Goal: Task Accomplishment & Management: Complete application form

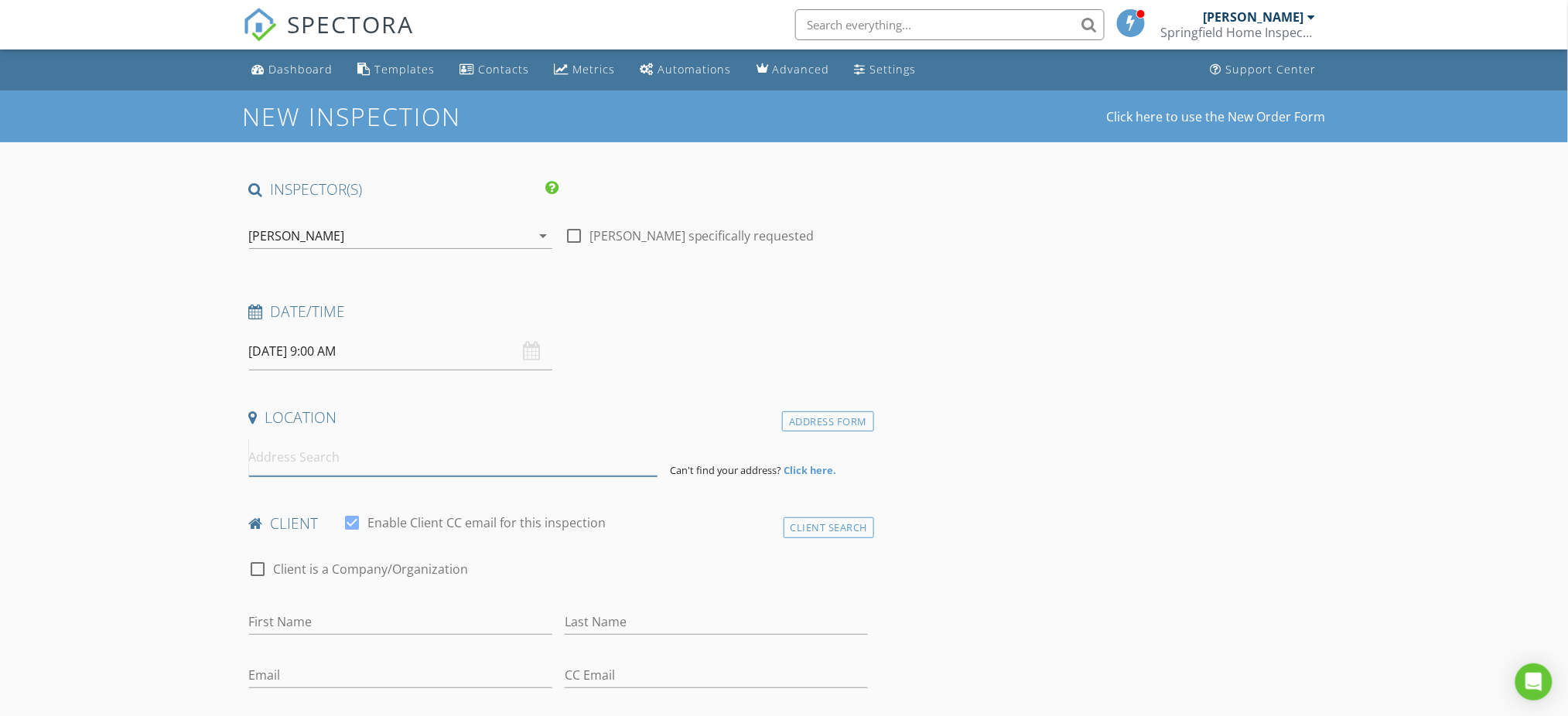
click at [365, 456] on input at bounding box center [453, 457] width 408 height 38
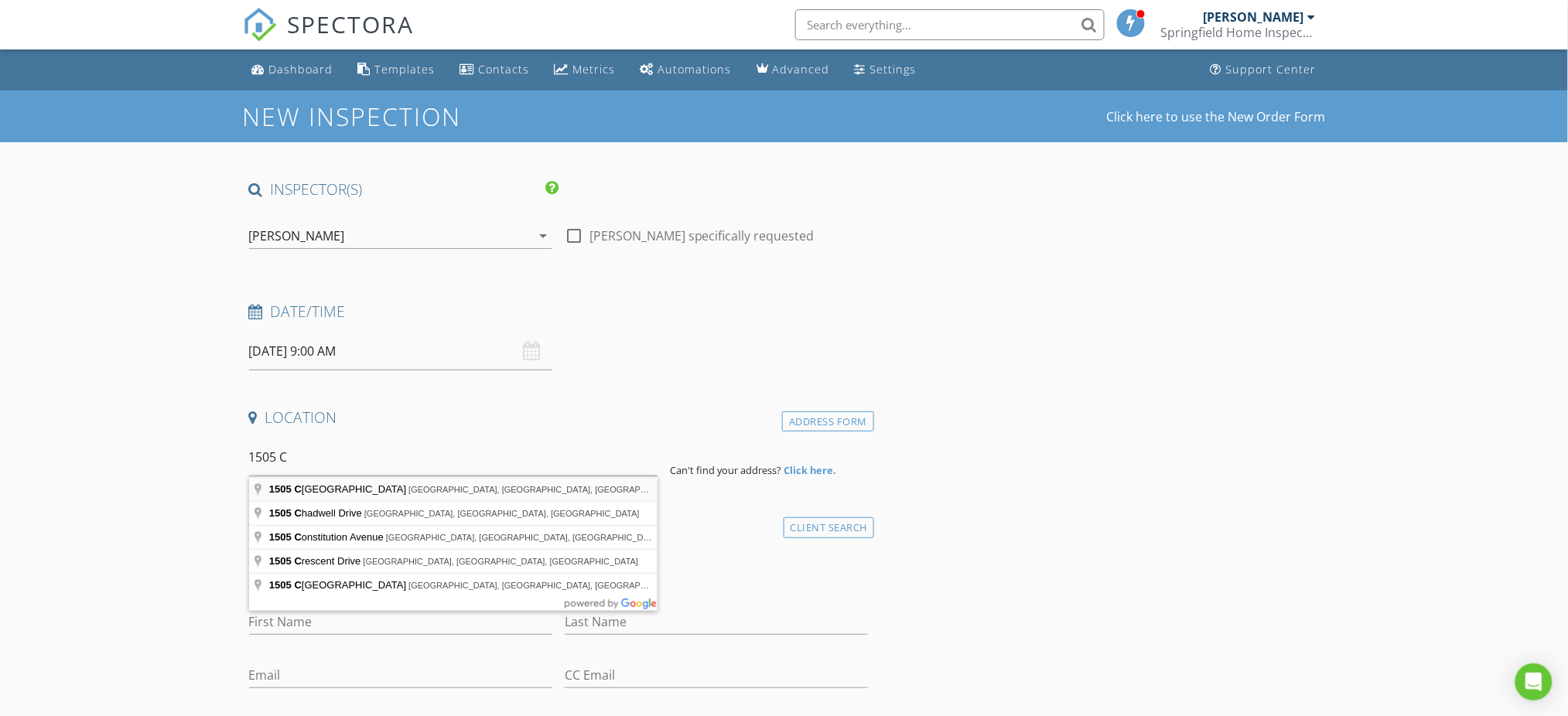
type input "1505 Cheatham Street, Springfield, TN, USA"
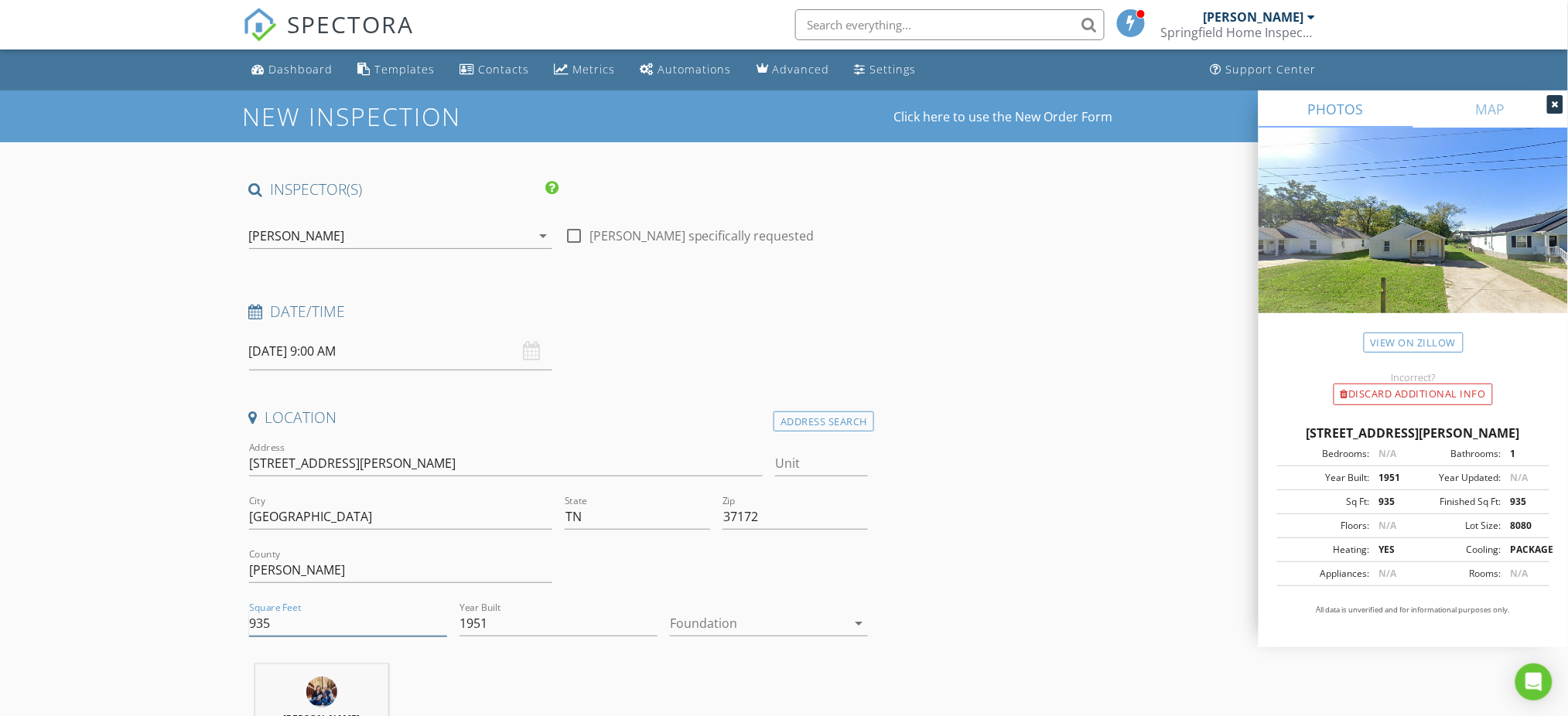
click at [332, 622] on input "935" at bounding box center [348, 624] width 198 height 26
type input "9"
type input "1085"
click at [838, 623] on div at bounding box center [757, 623] width 177 height 25
click at [782, 685] on div "Crawlspace" at bounding box center [769, 688] width 173 height 19
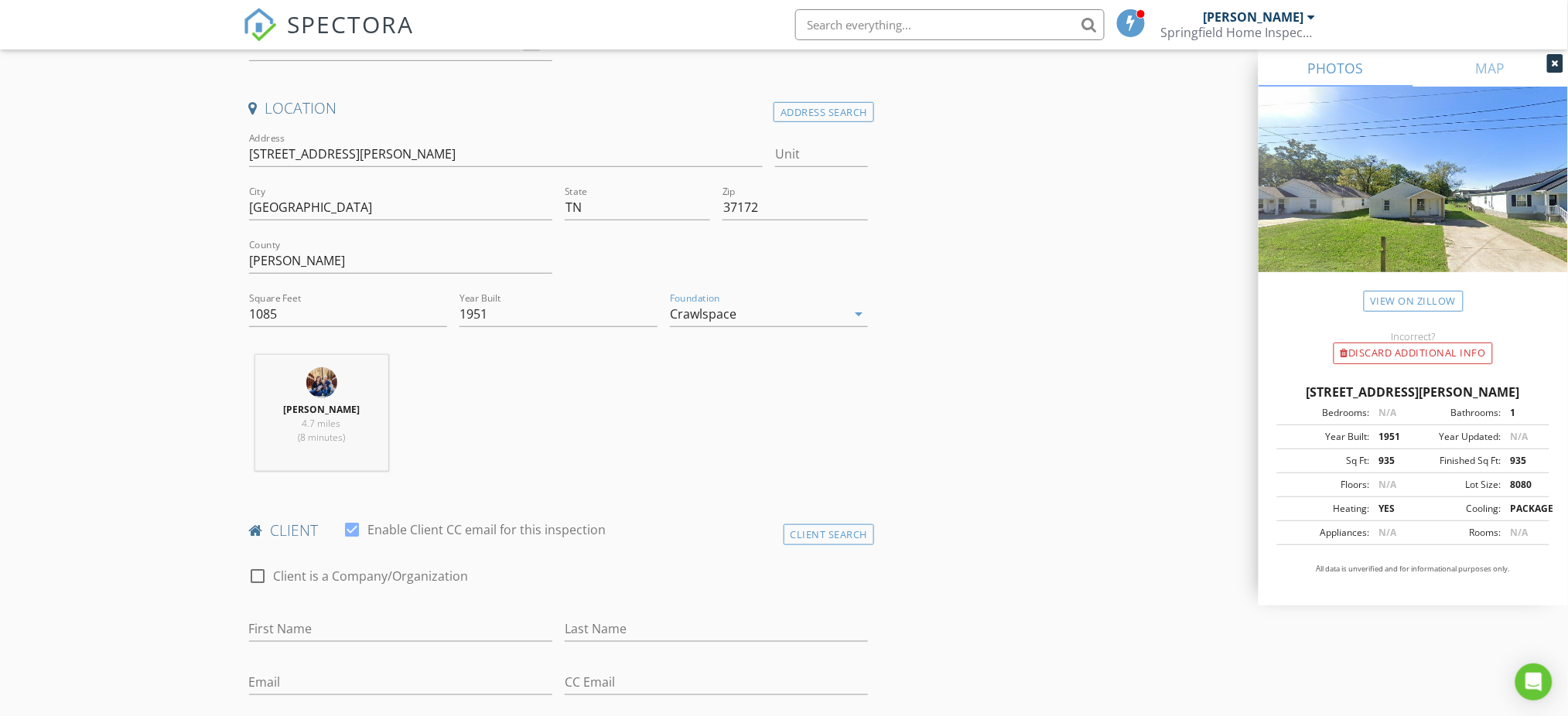
scroll to position [515, 0]
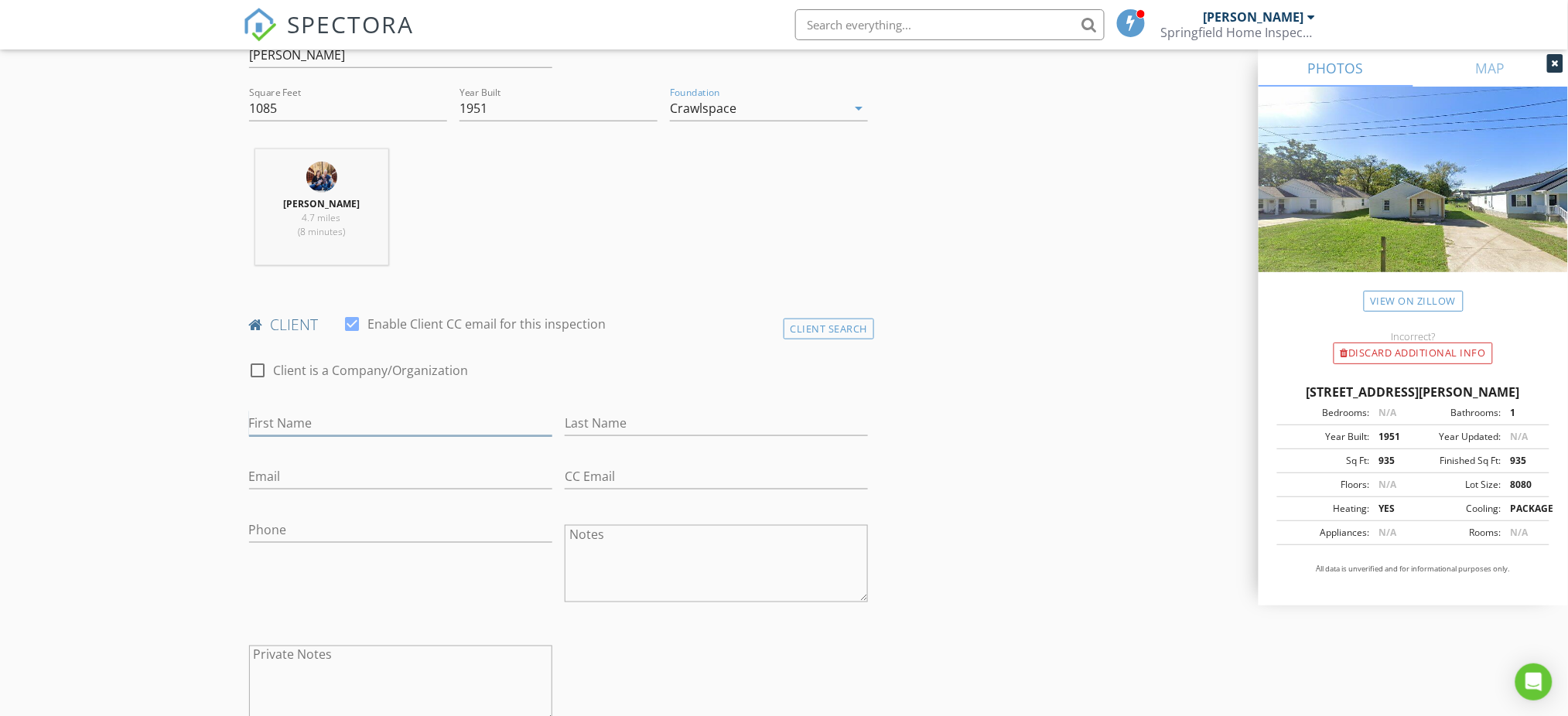
click at [348, 423] on input "First Name" at bounding box center [401, 423] width 303 height 26
type input "Annabella"
type input "[PERSON_NAME]"
click at [375, 472] on input "Email" at bounding box center [401, 477] width 303 height 26
type input "[EMAIL_ADDRESS][DOMAIN_NAME]"
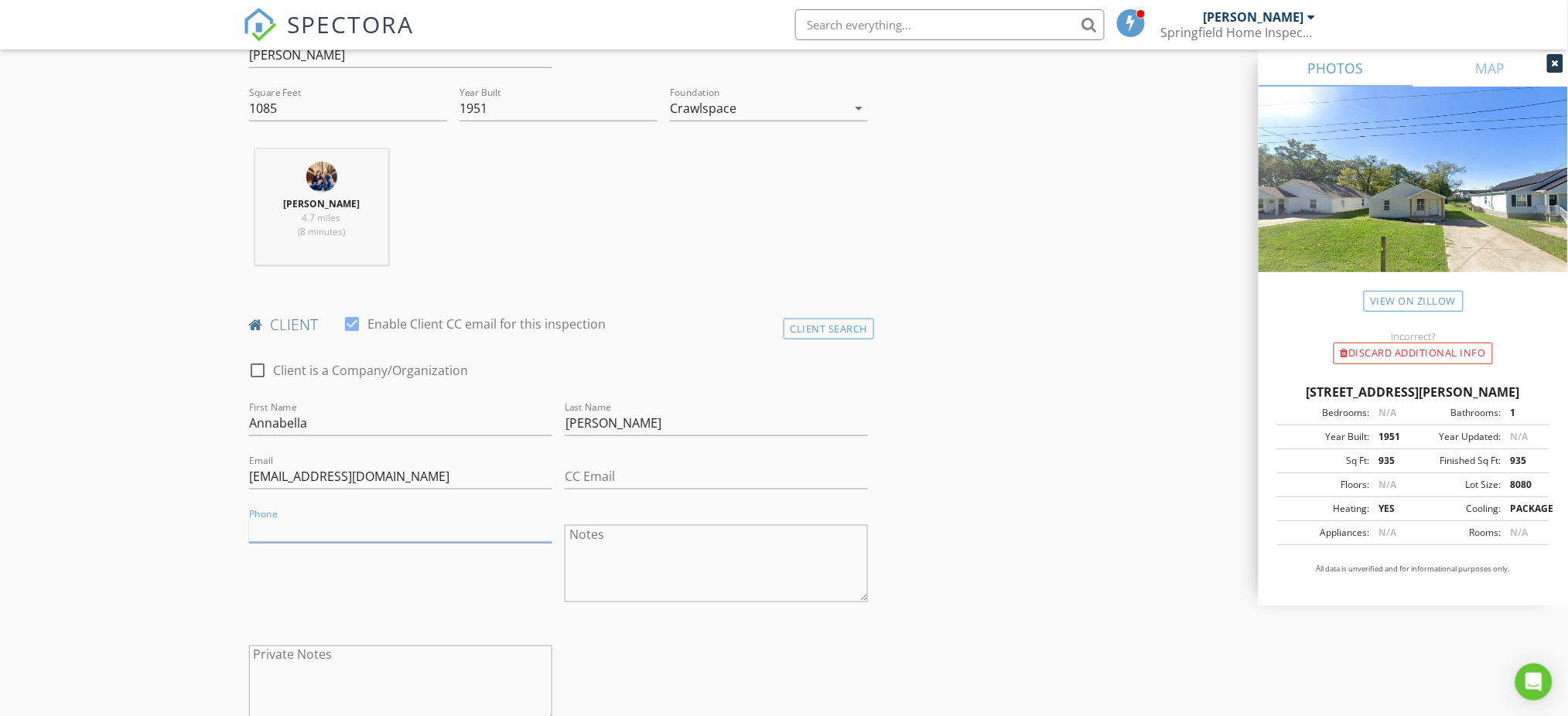
click at [391, 524] on input "Phone" at bounding box center [401, 531] width 303 height 26
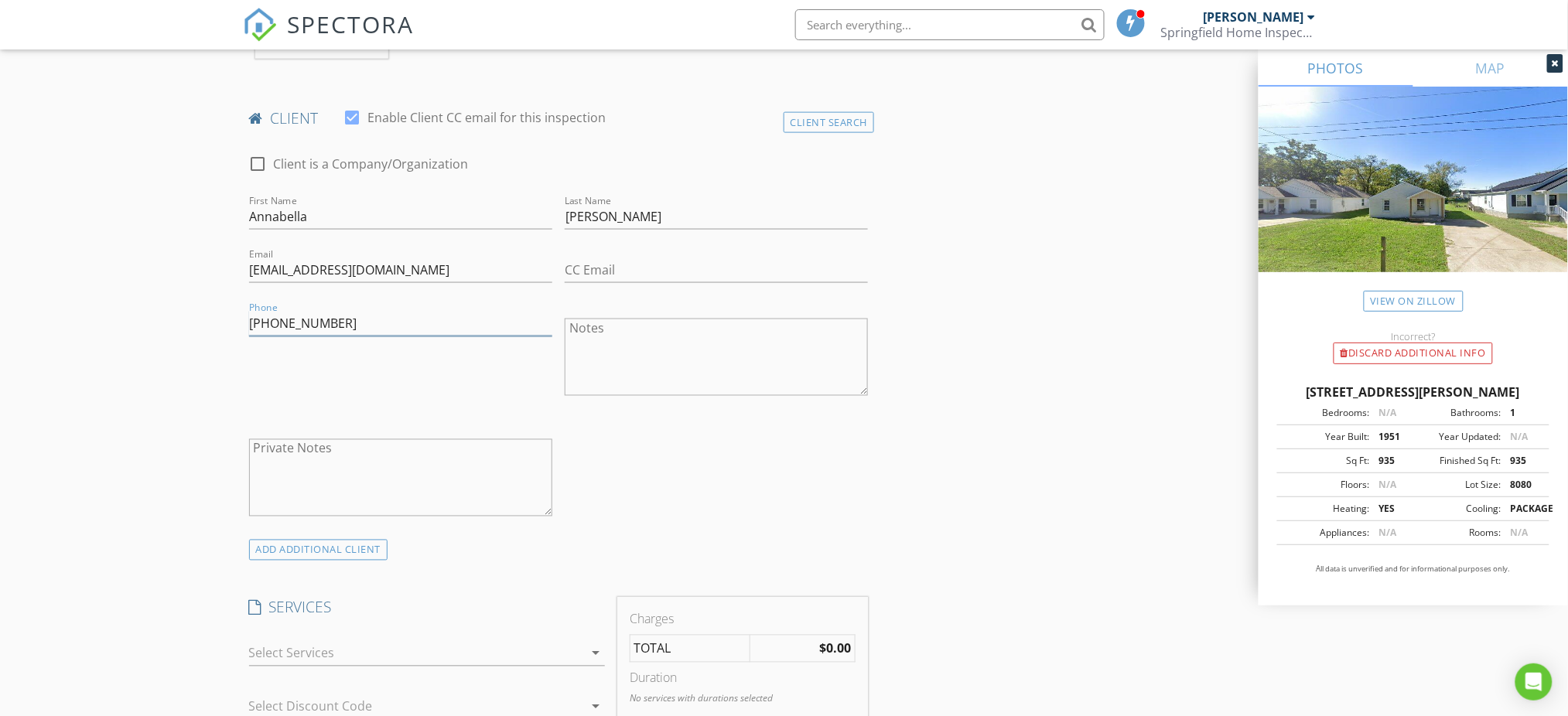
scroll to position [1030, 0]
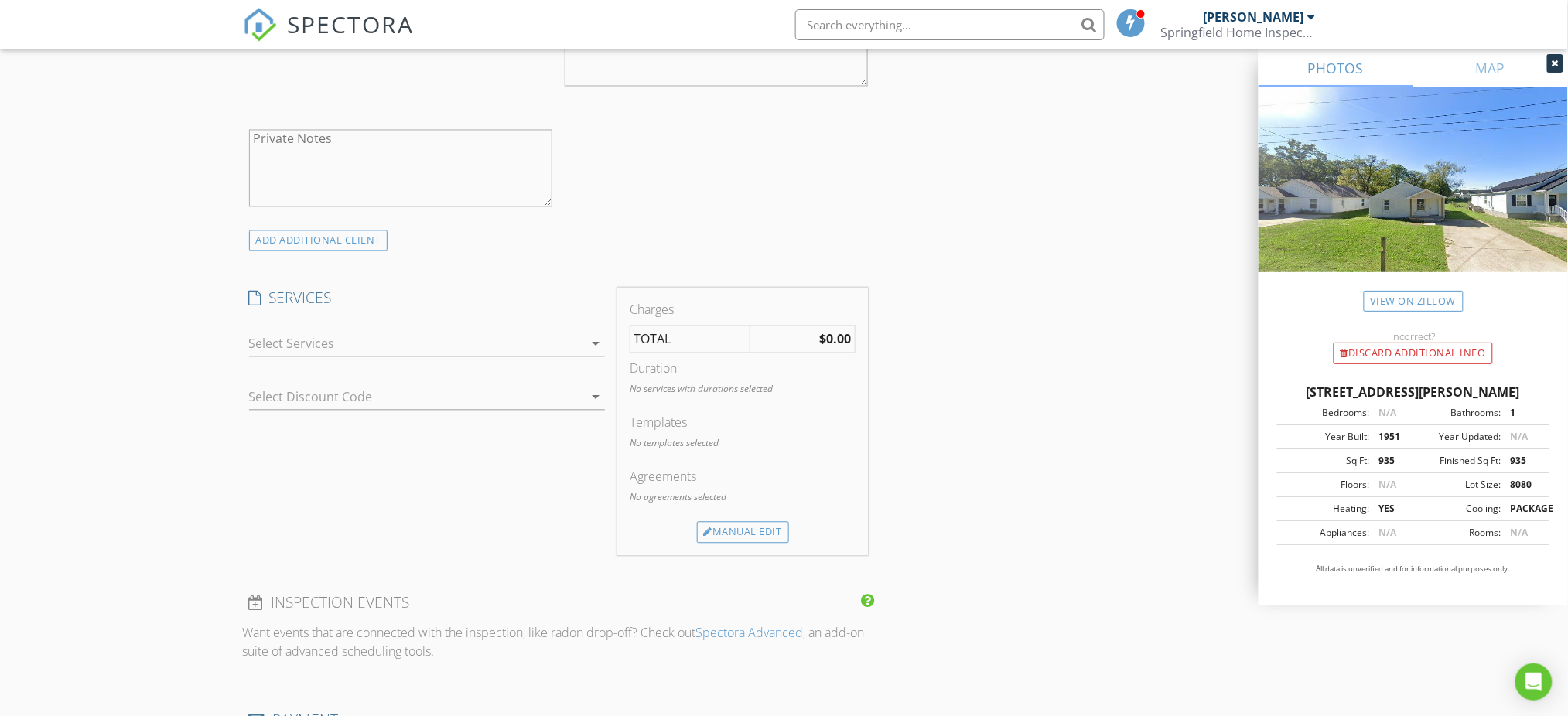
type input "[PHONE_NUMBER]"
click at [574, 352] on div at bounding box center [416, 343] width 334 height 25
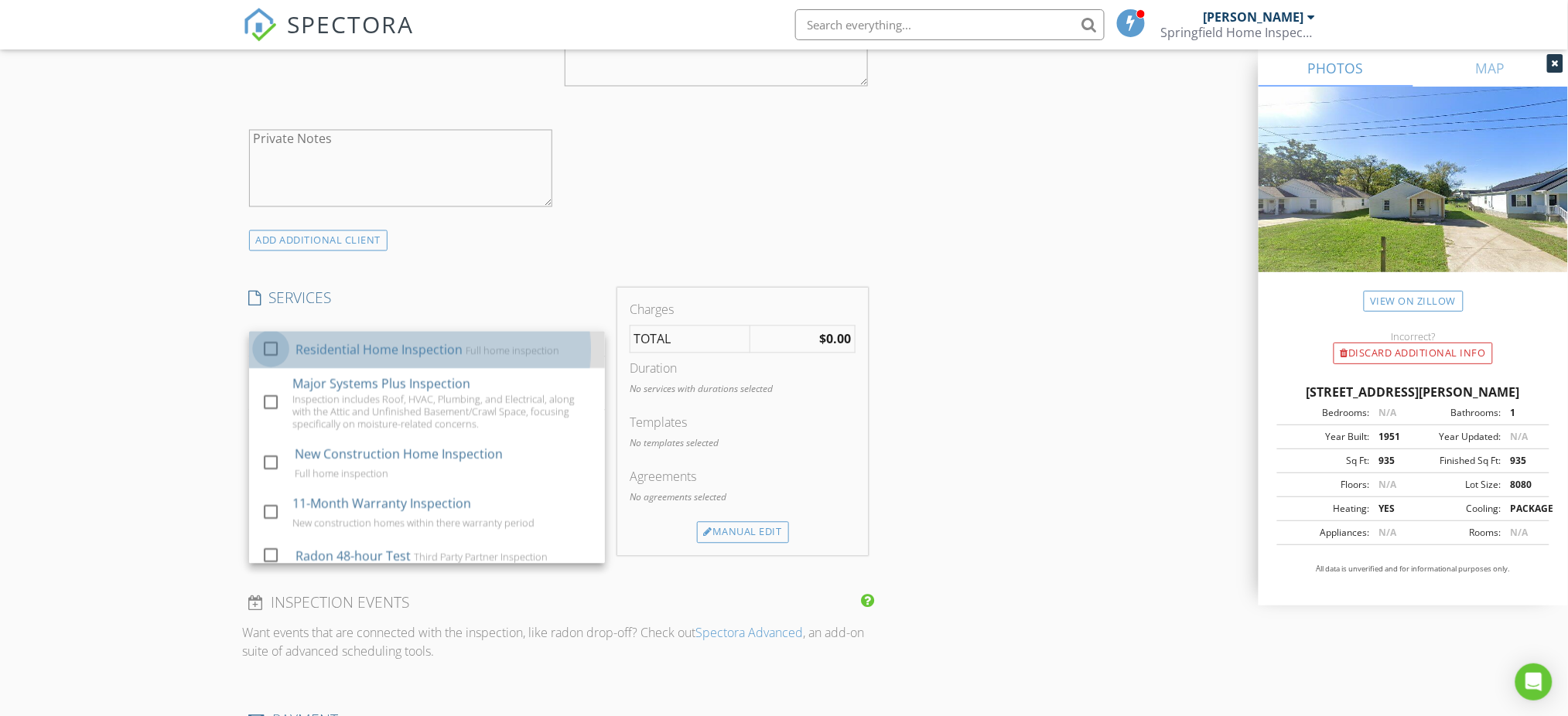
click at [275, 345] on div at bounding box center [270, 349] width 27 height 27
checkbox input "true"
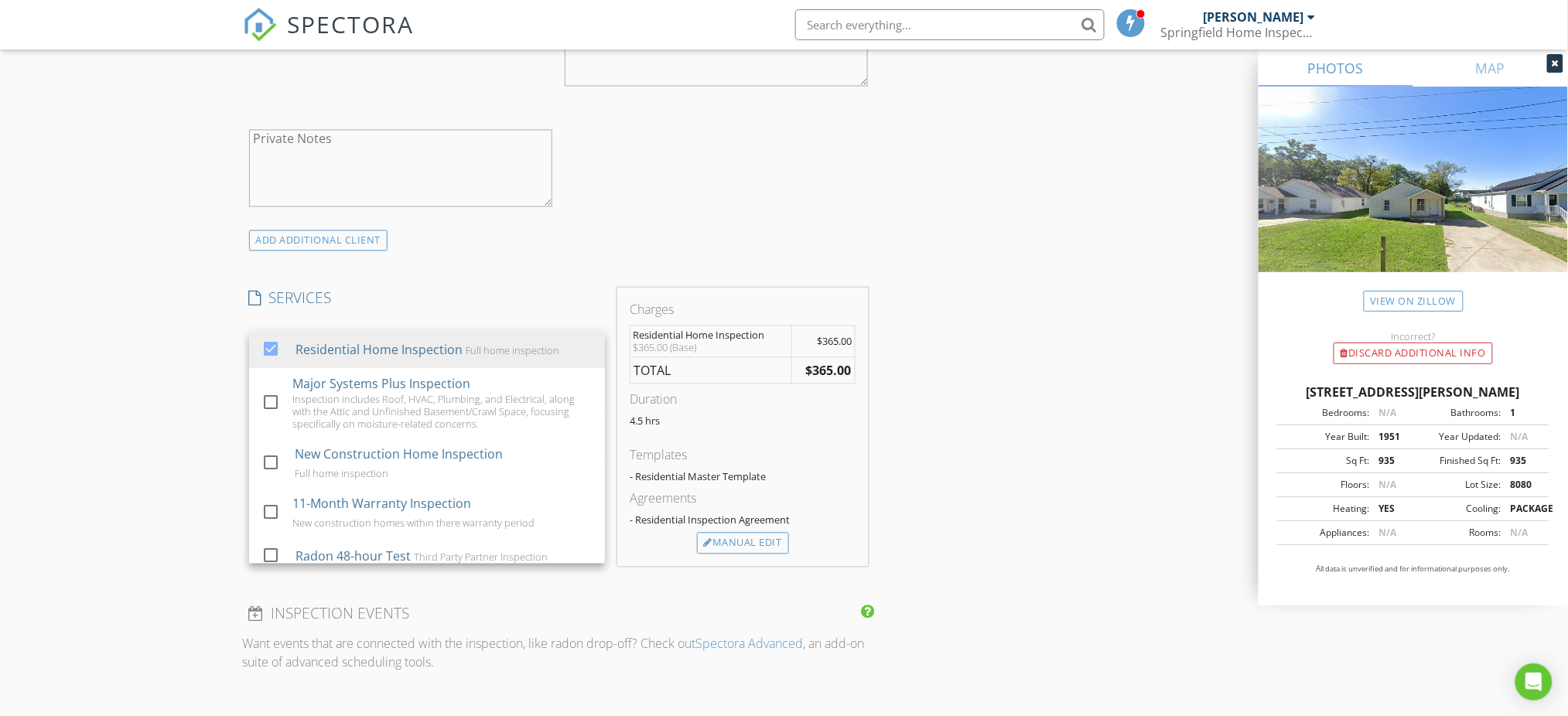
click at [190, 378] on div "New Inspection Click here to use the New Order Form INSPECTOR(S) check_box Davi…" at bounding box center [784, 482] width 1568 height 2845
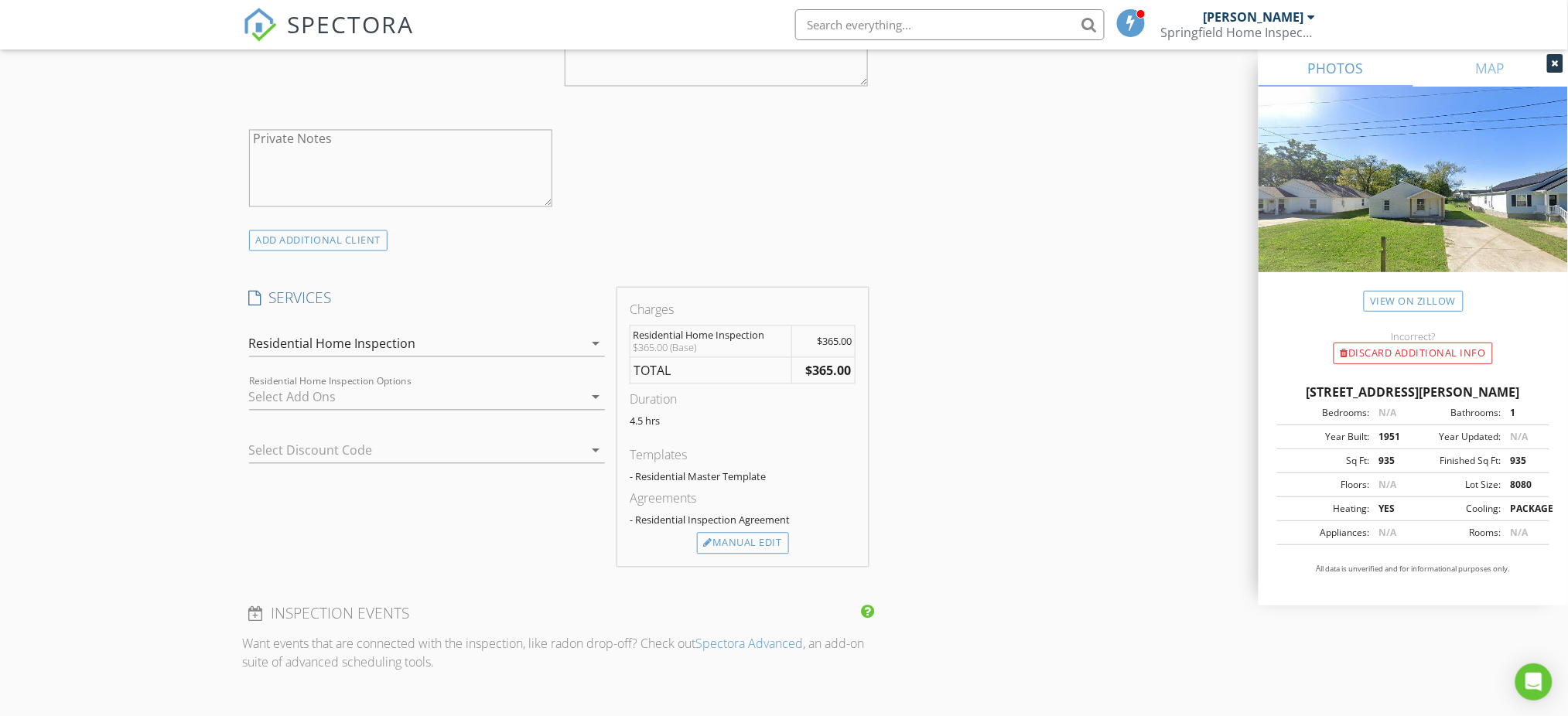
click at [350, 406] on div at bounding box center [416, 398] width 334 height 25
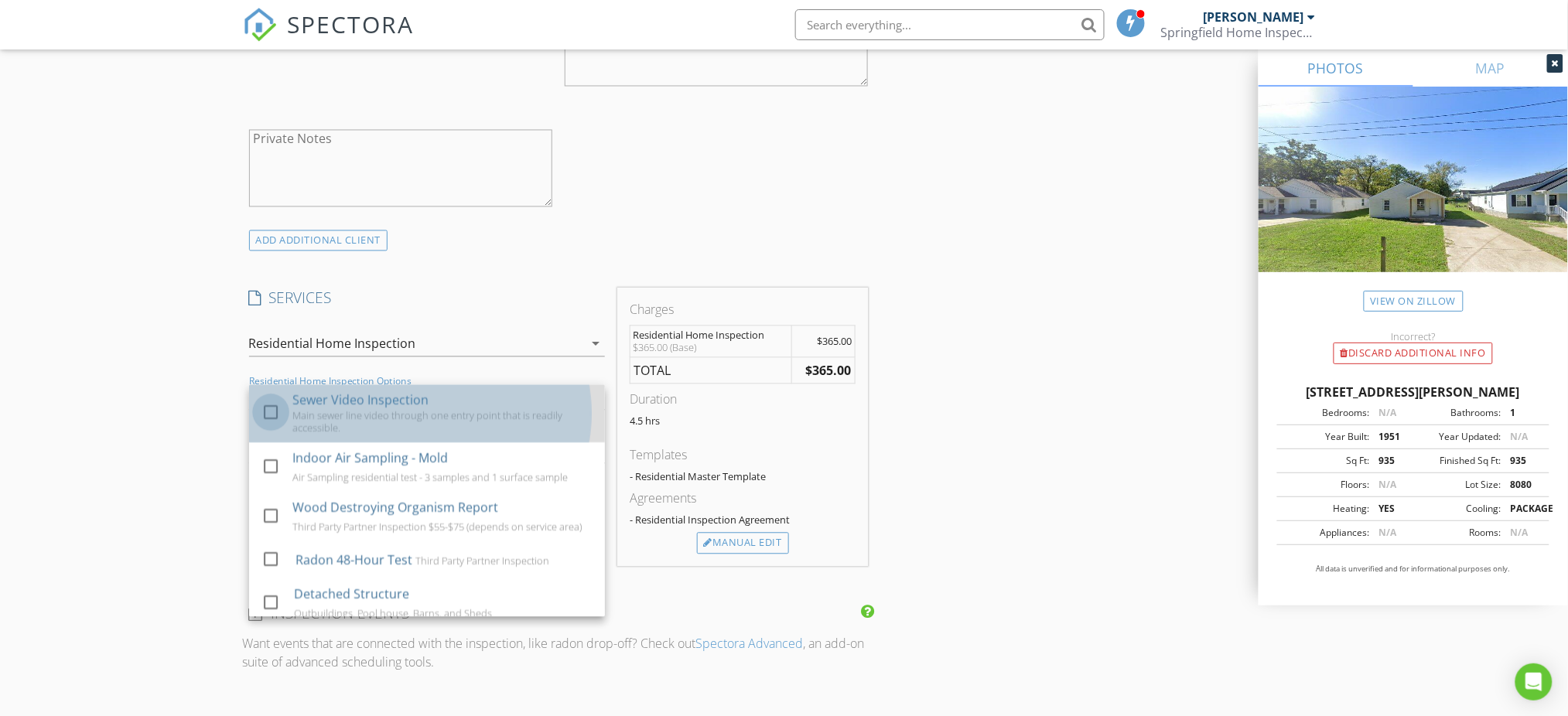
click at [265, 408] on div at bounding box center [270, 413] width 27 height 27
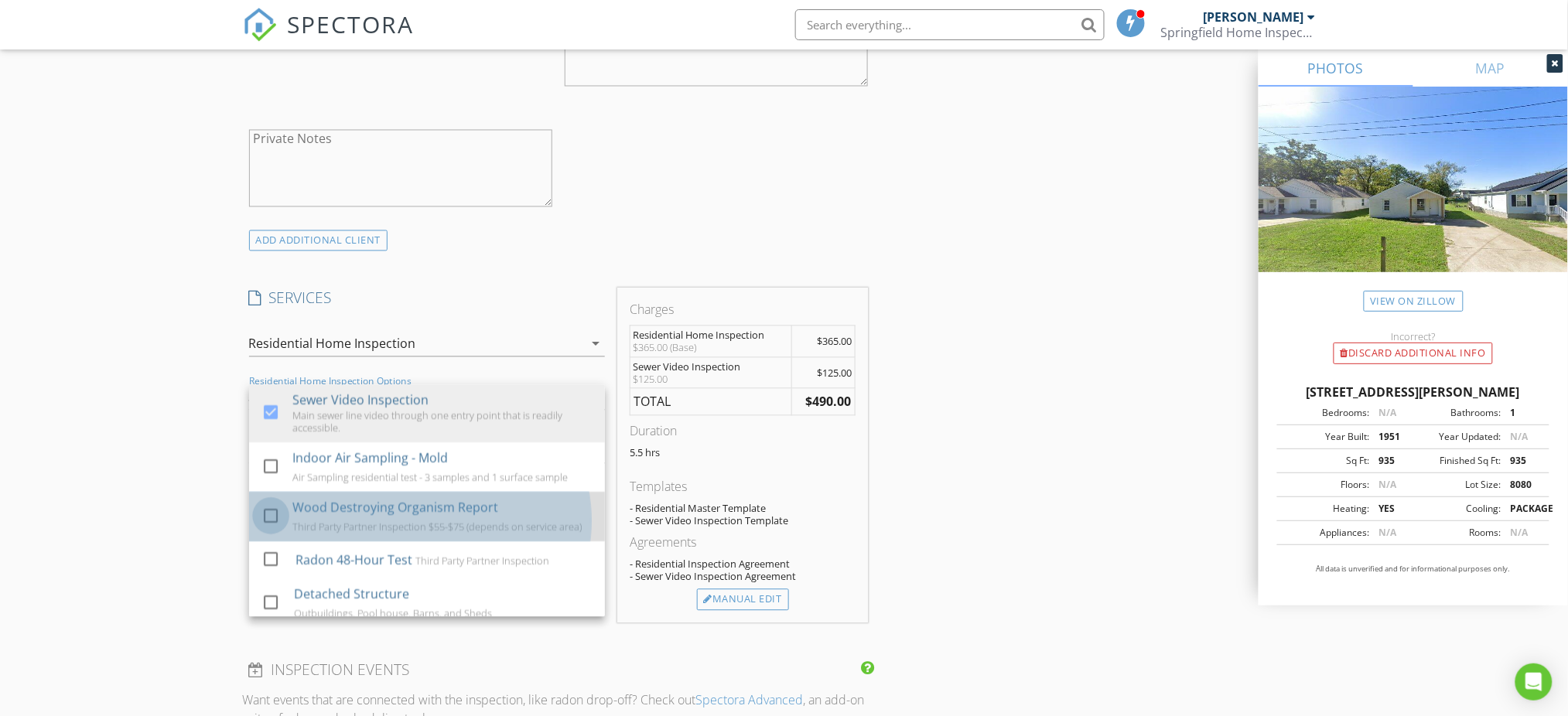
click at [268, 522] on div at bounding box center [270, 516] width 27 height 27
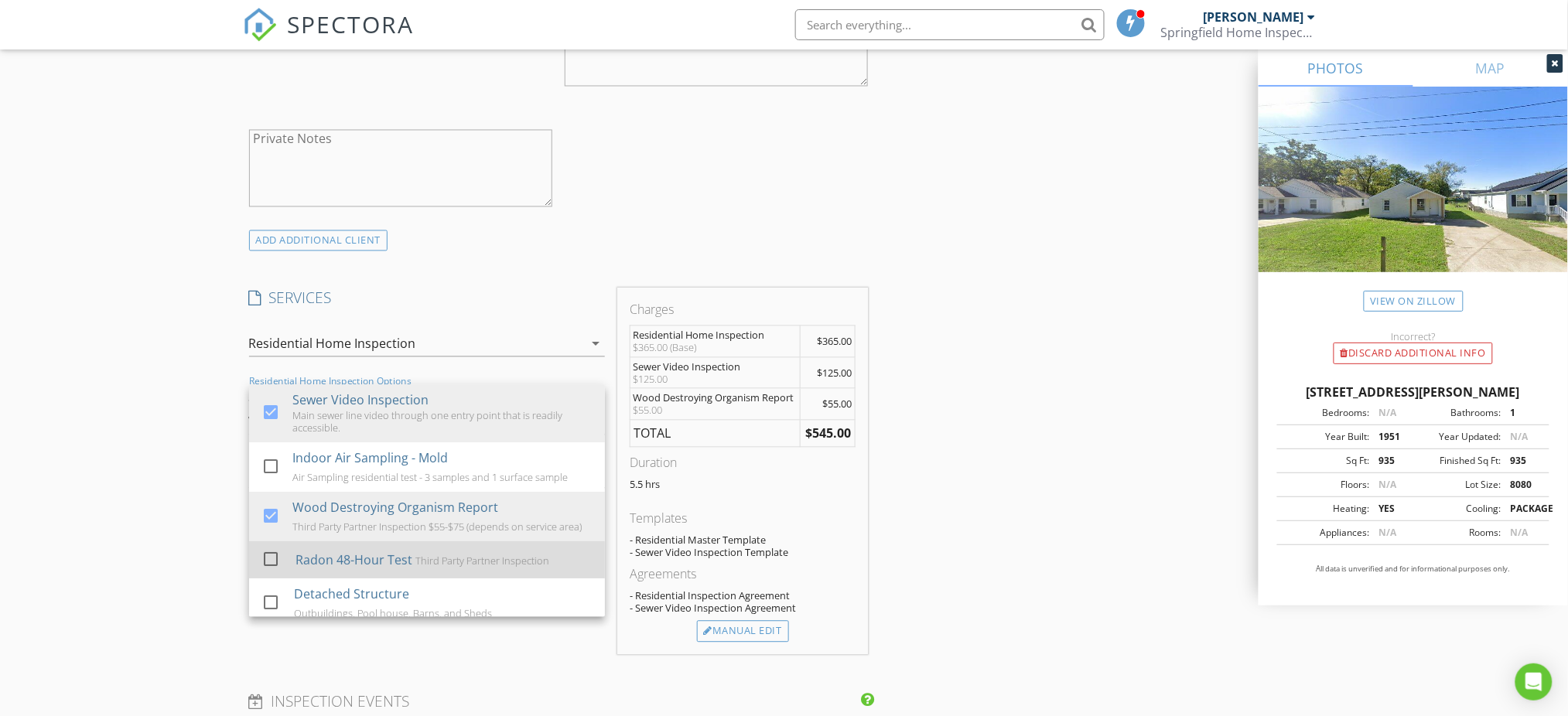
click at [273, 566] on div at bounding box center [270, 560] width 27 height 27
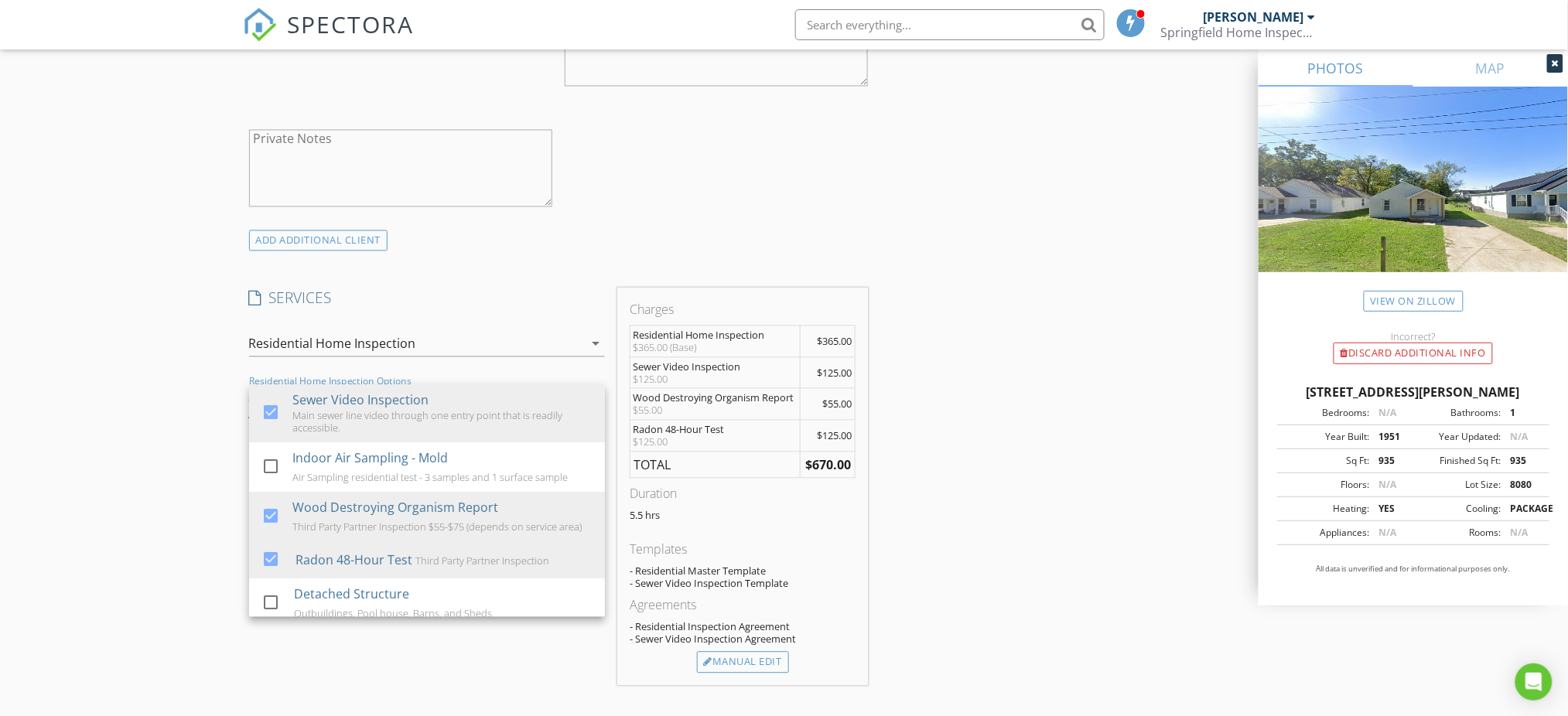
click at [209, 568] on div "New Inspection Click here to use the New Order Form INSPECTOR(S) check_box Davi…" at bounding box center [784, 542] width 1568 height 2965
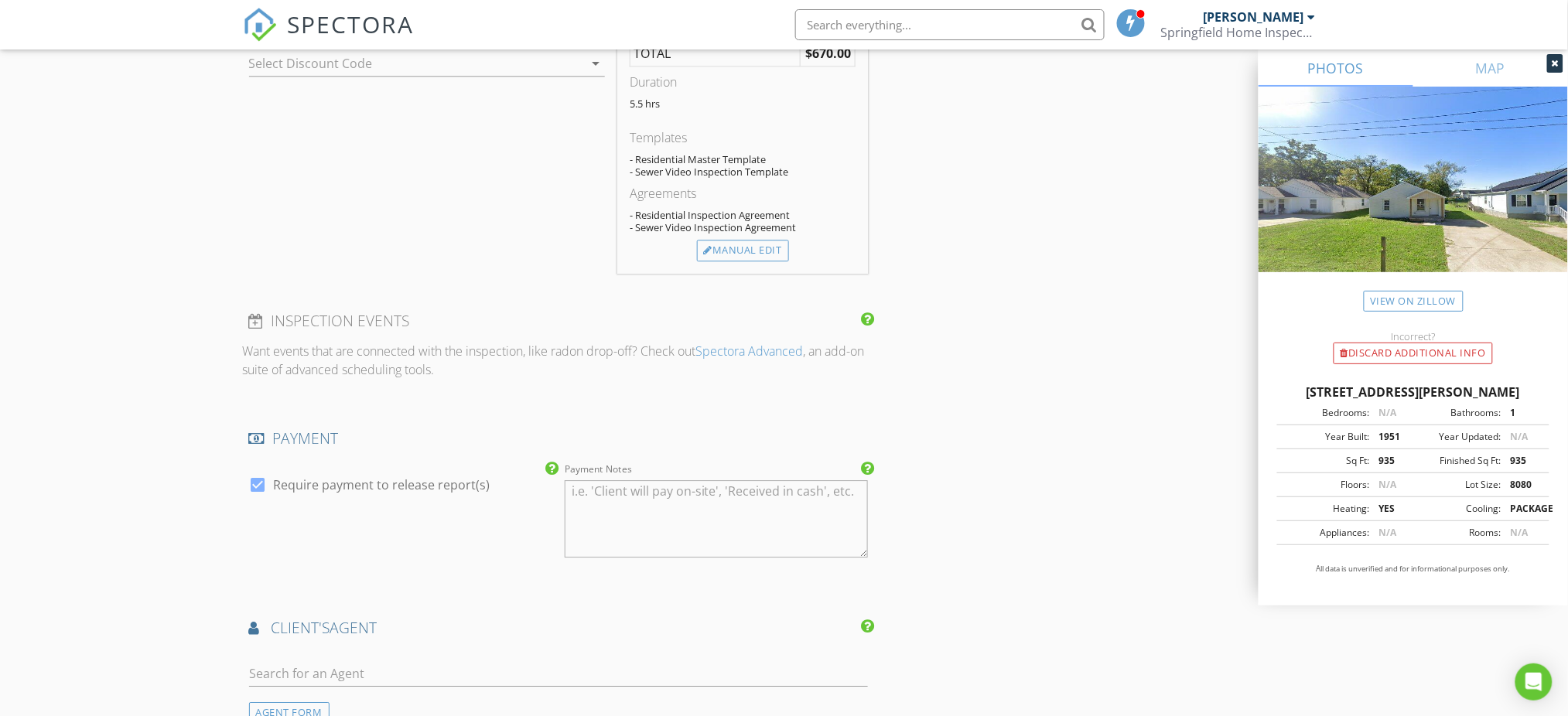
scroll to position [1855, 0]
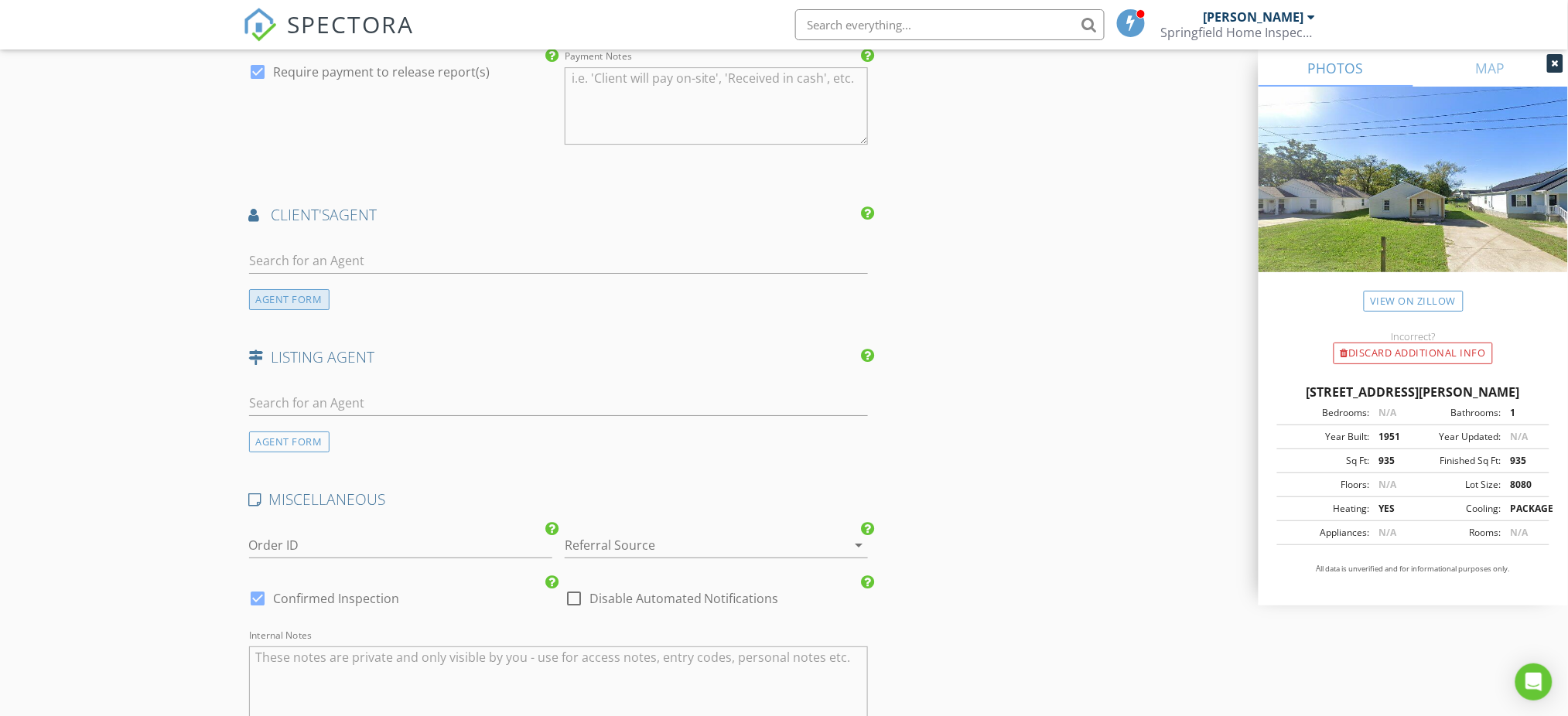
click at [317, 300] on div "AGENT FORM" at bounding box center [290, 300] width 81 height 21
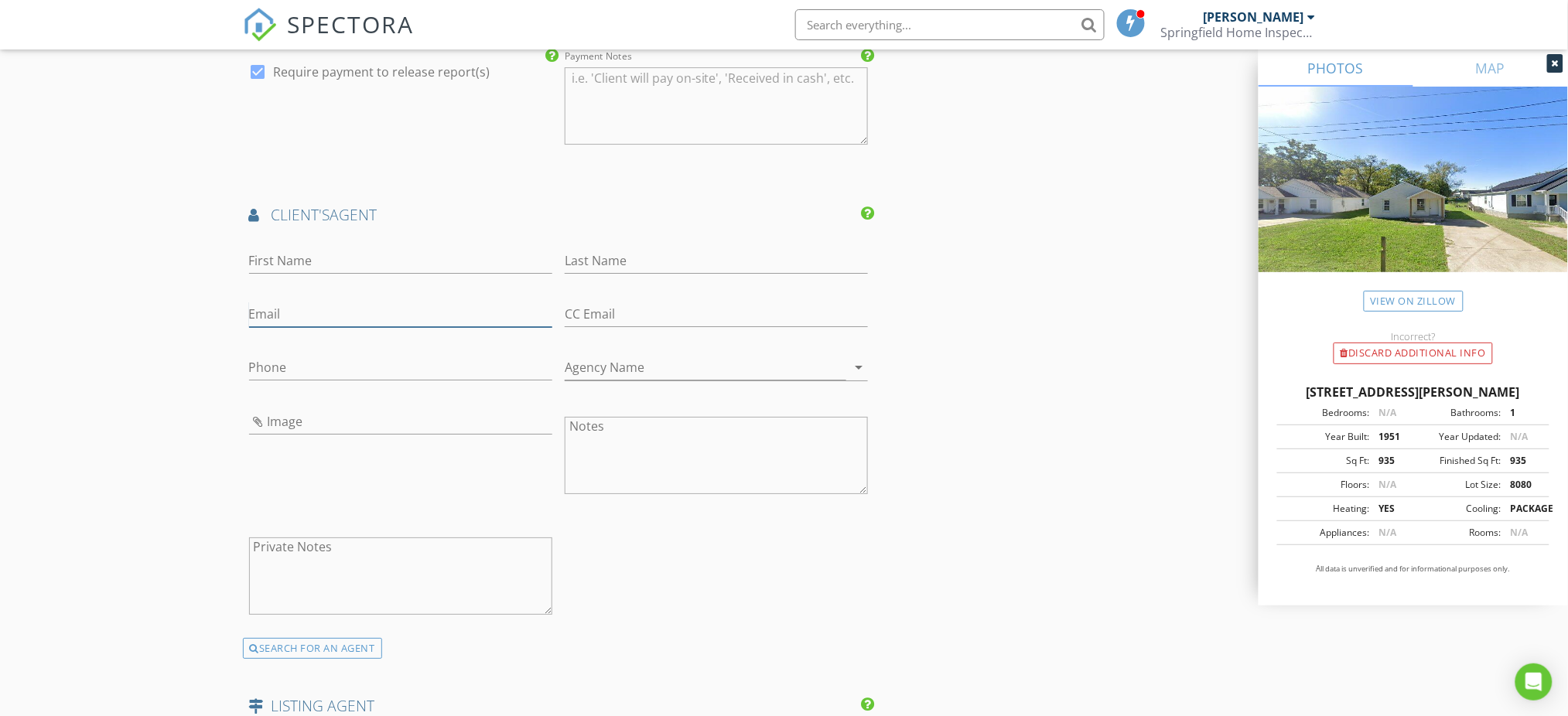
click at [302, 314] on input "Email" at bounding box center [401, 314] width 303 height 26
type input "[PERSON_NAME][EMAIL_ADDRESS][PERSON_NAME][PERSON_NAME][DOMAIN_NAME]"
click at [311, 264] on input "First Name" at bounding box center [401, 261] width 303 height 26
type input "[PERSON_NAME]"
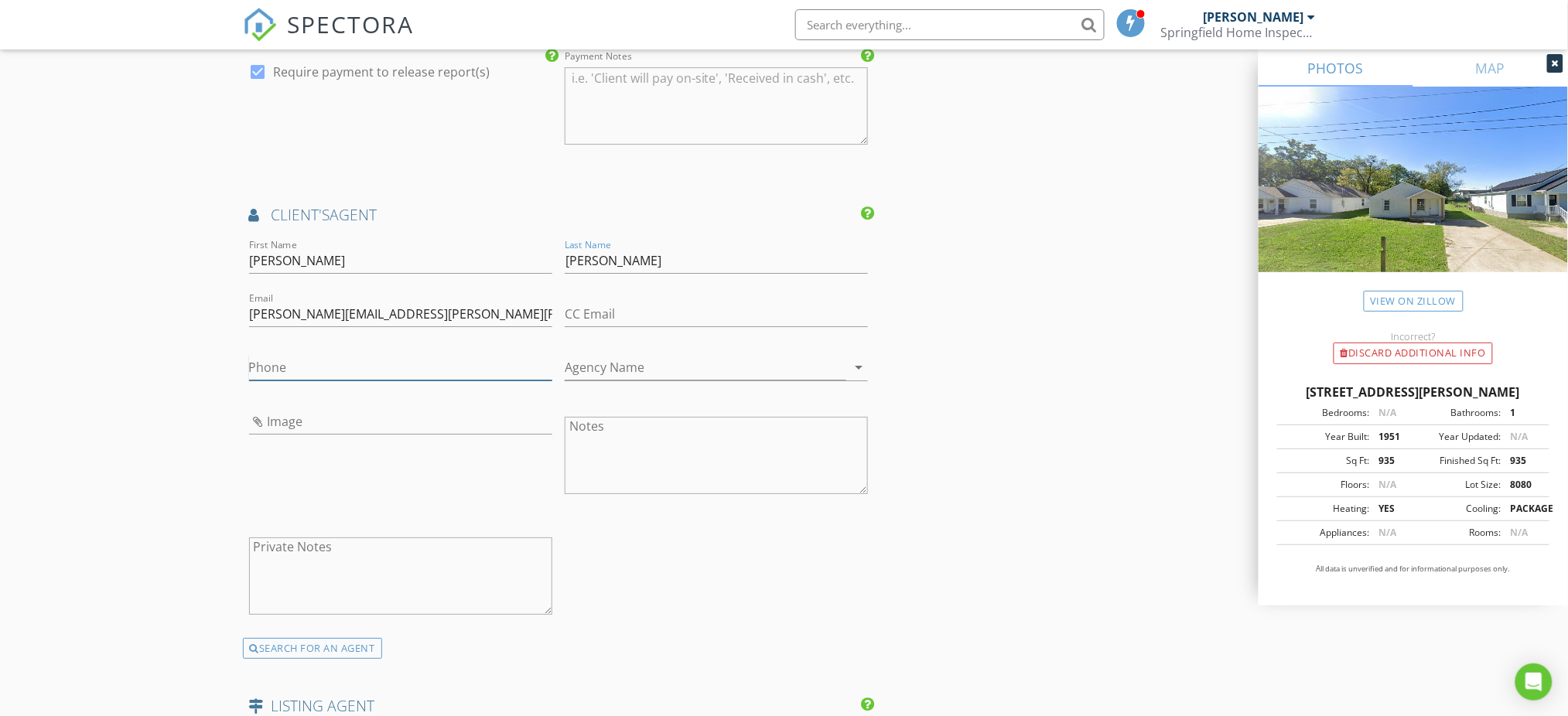
click at [305, 368] on input "Phone" at bounding box center [401, 368] width 303 height 26
type input "[PHONE_NUMBER]"
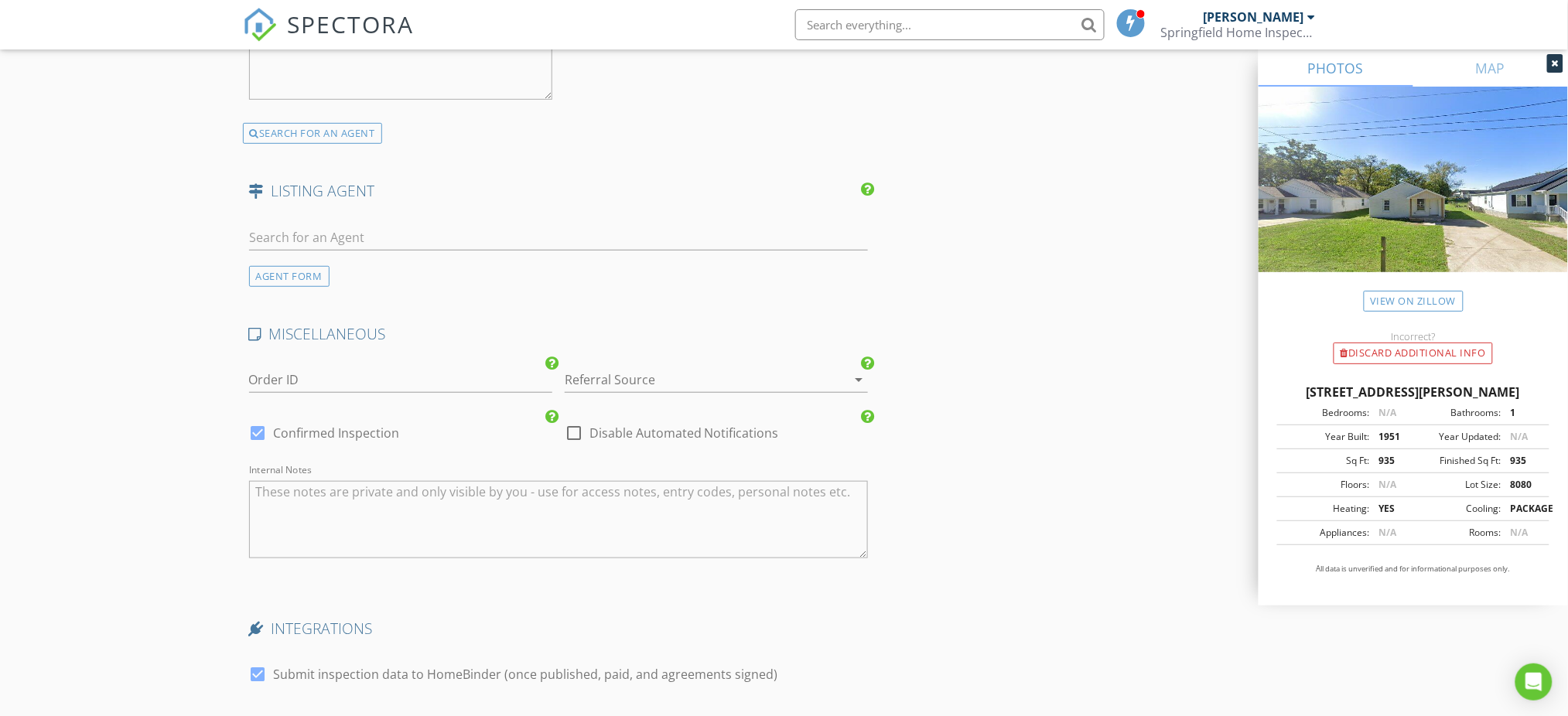
scroll to position [2688, 0]
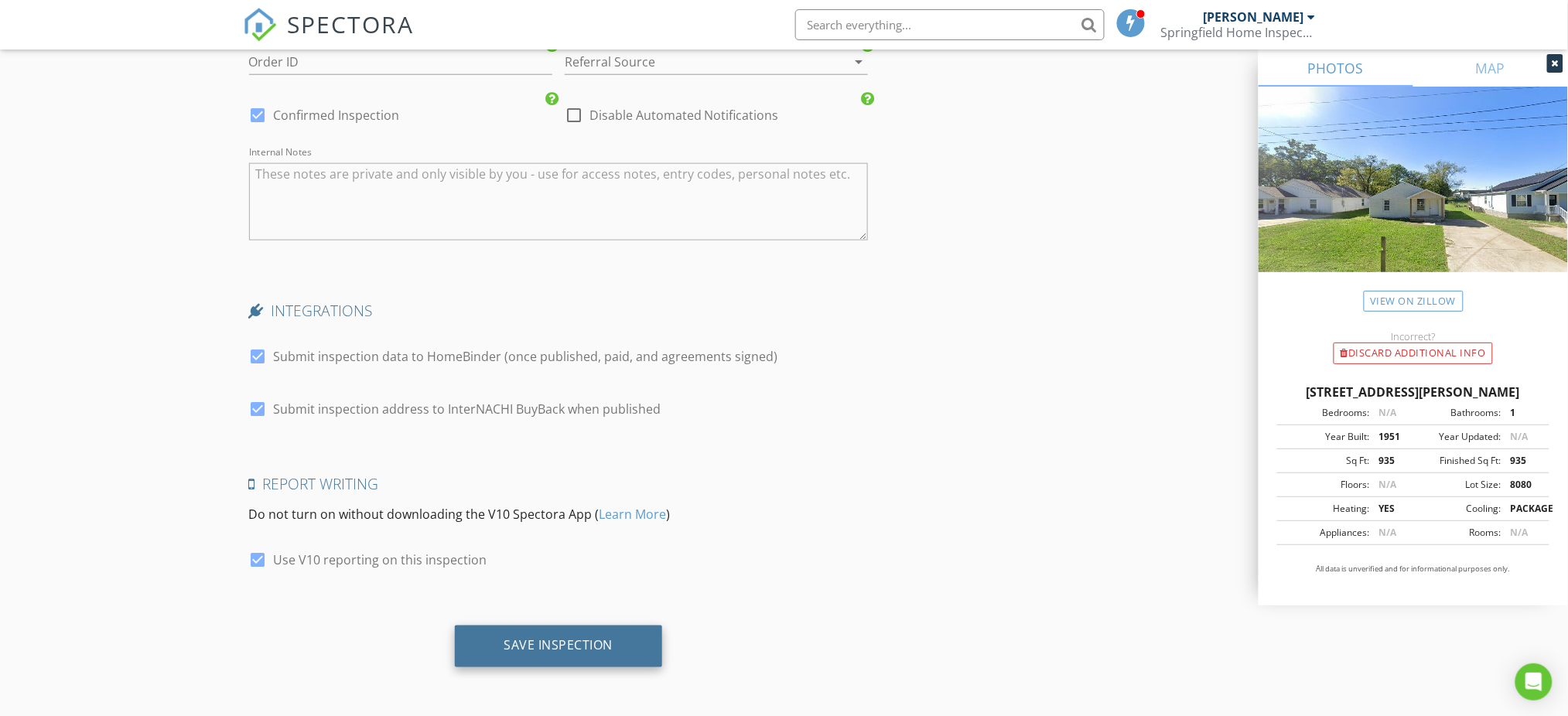
click at [566, 635] on div "Save Inspection" at bounding box center [559, 647] width 208 height 42
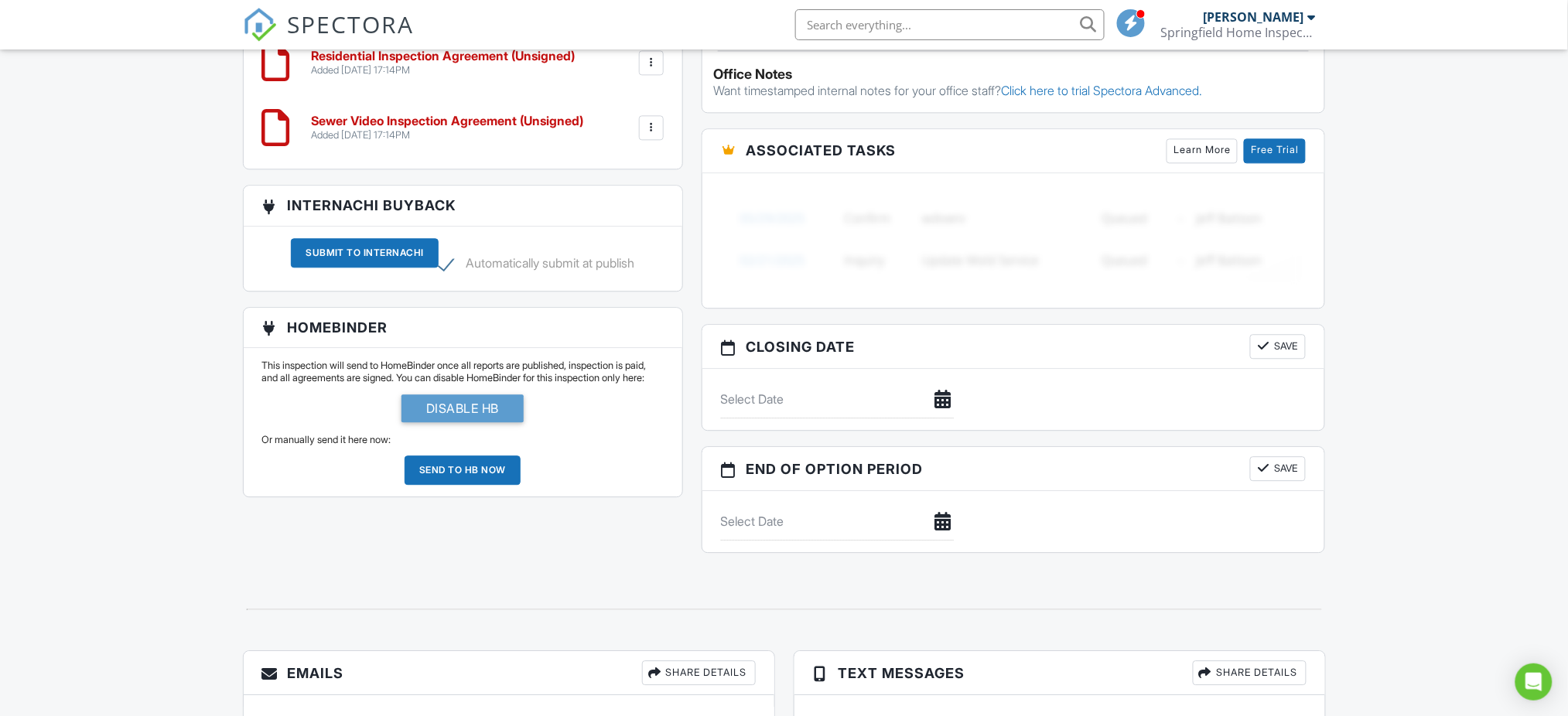
scroll to position [1451, 0]
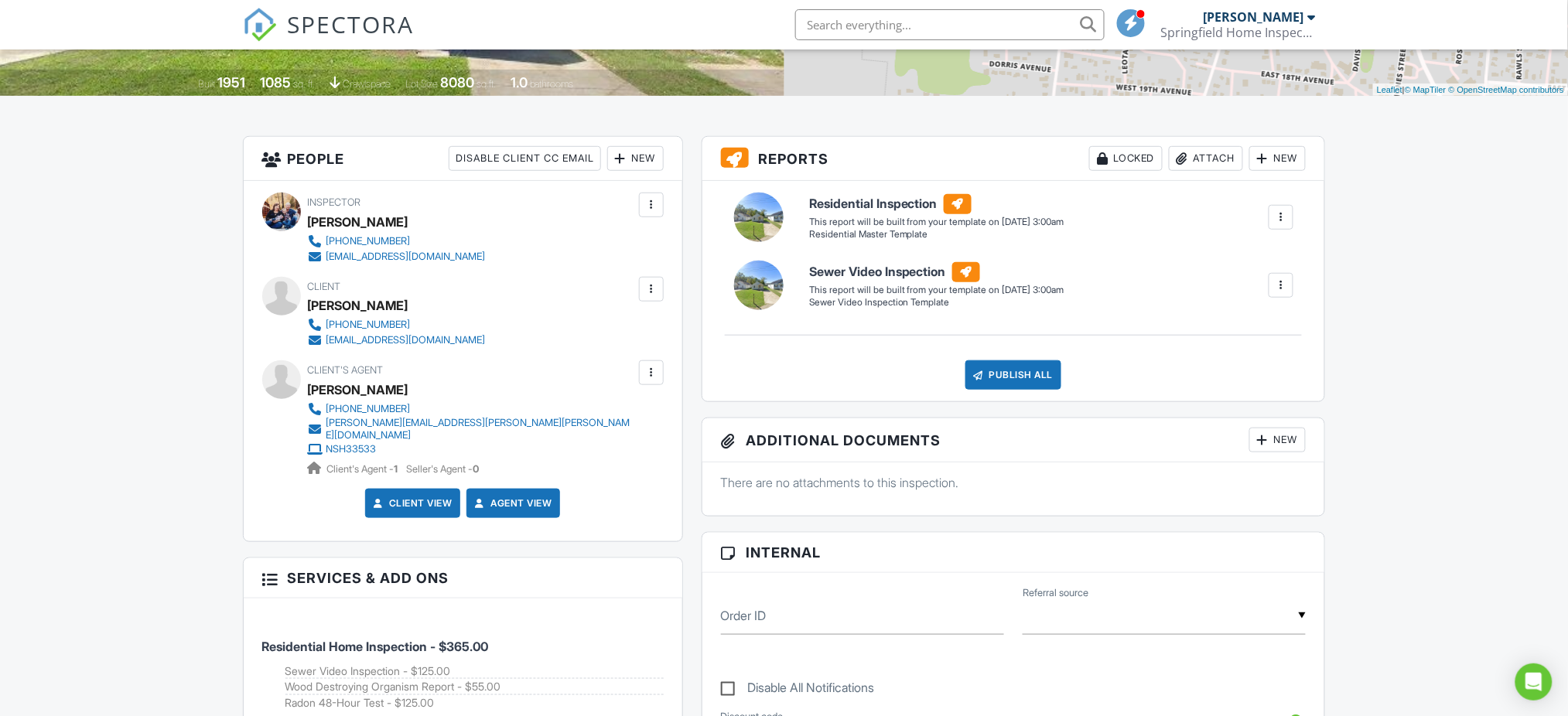
scroll to position [8, 0]
